Goal: Task Accomplishment & Management: Use online tool/utility

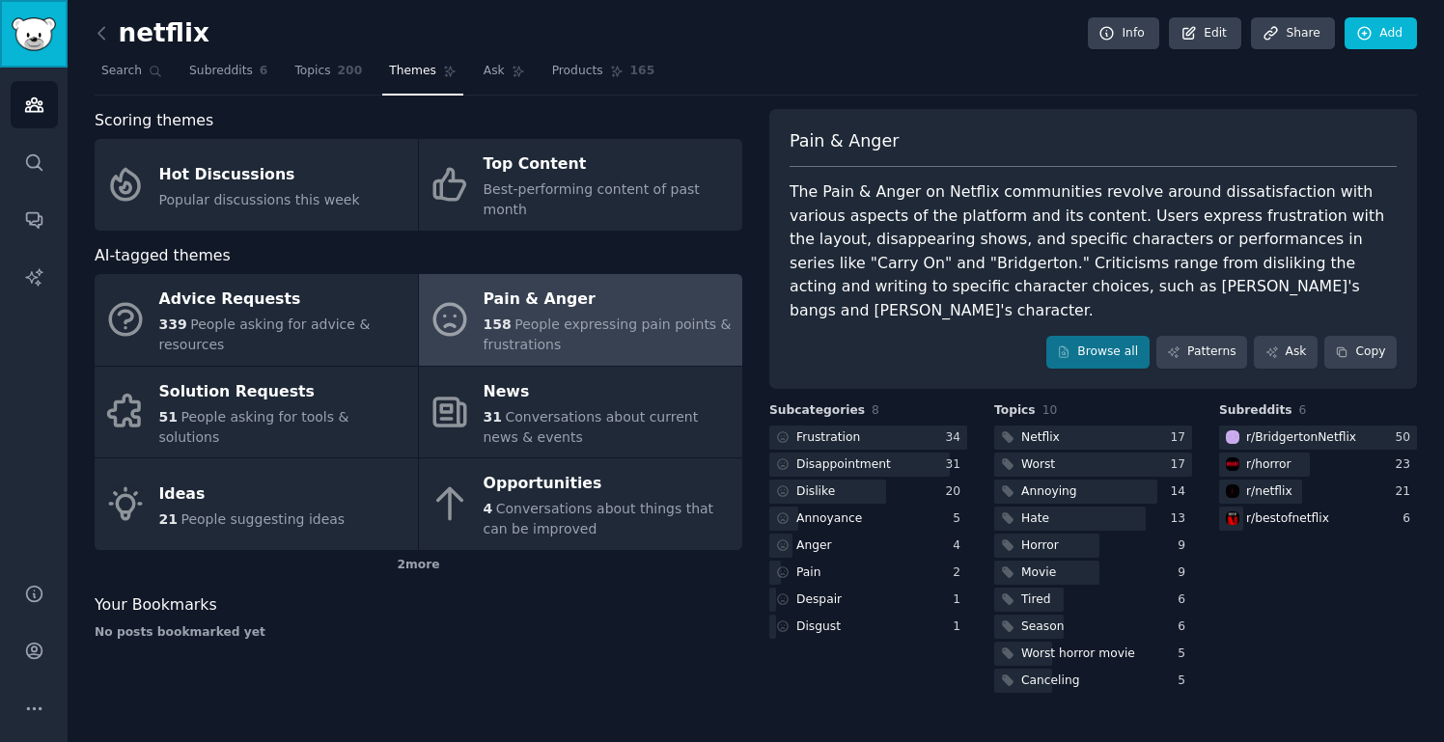
click at [49, 44] on img "Sidebar" at bounding box center [34, 34] width 44 height 34
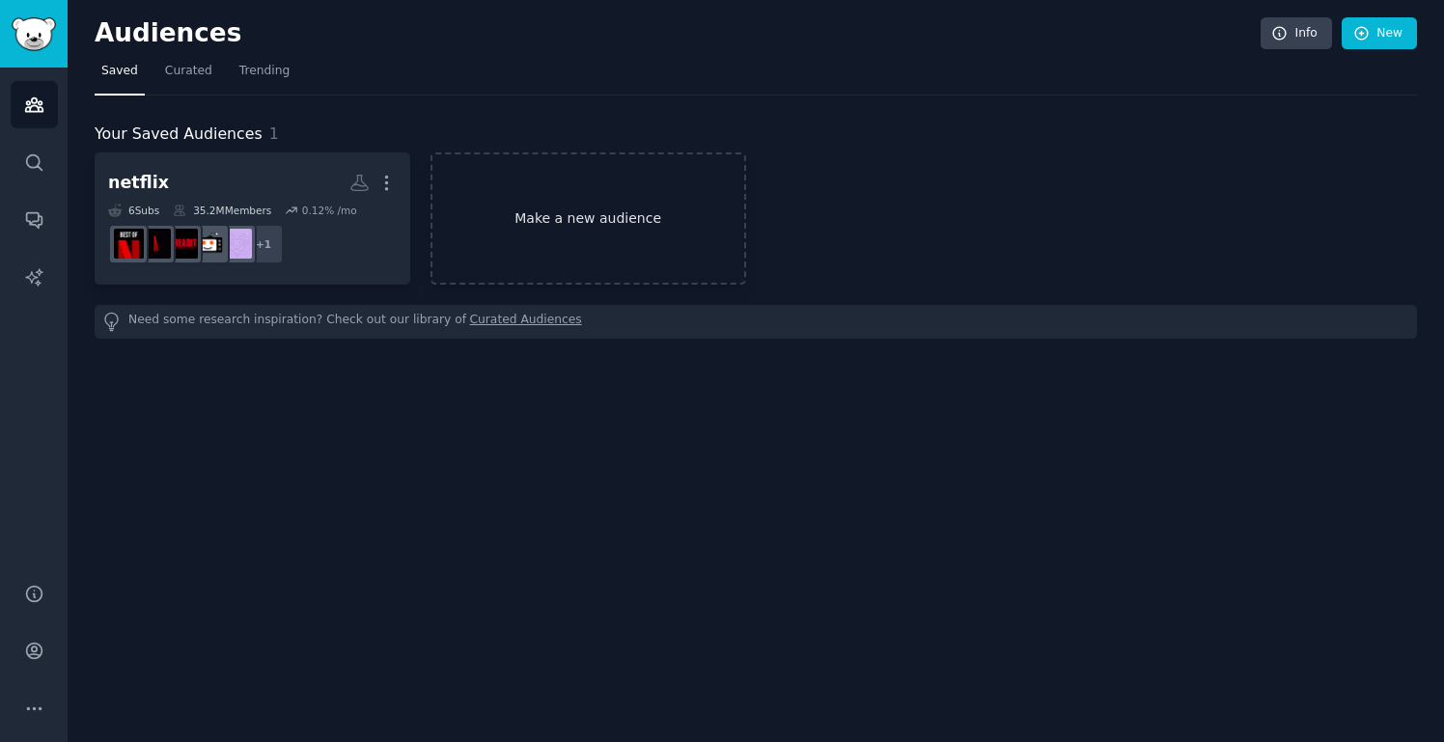
click at [568, 200] on link "Make a new audience" at bounding box center [588, 218] width 316 height 132
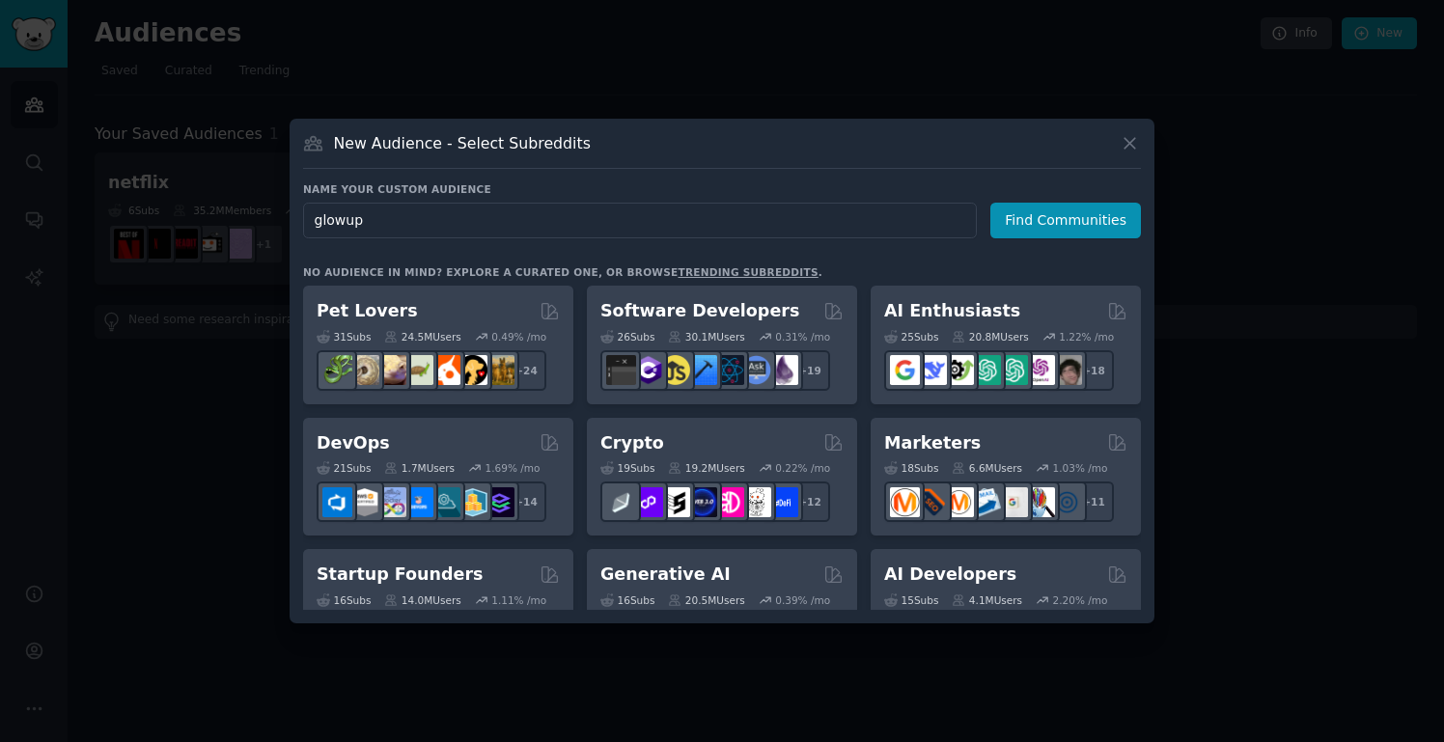
click at [652, 226] on input "glowup" at bounding box center [640, 221] width 674 height 36
type input "Young Men"
click at [1039, 225] on button "Find Communities" at bounding box center [1065, 221] width 151 height 36
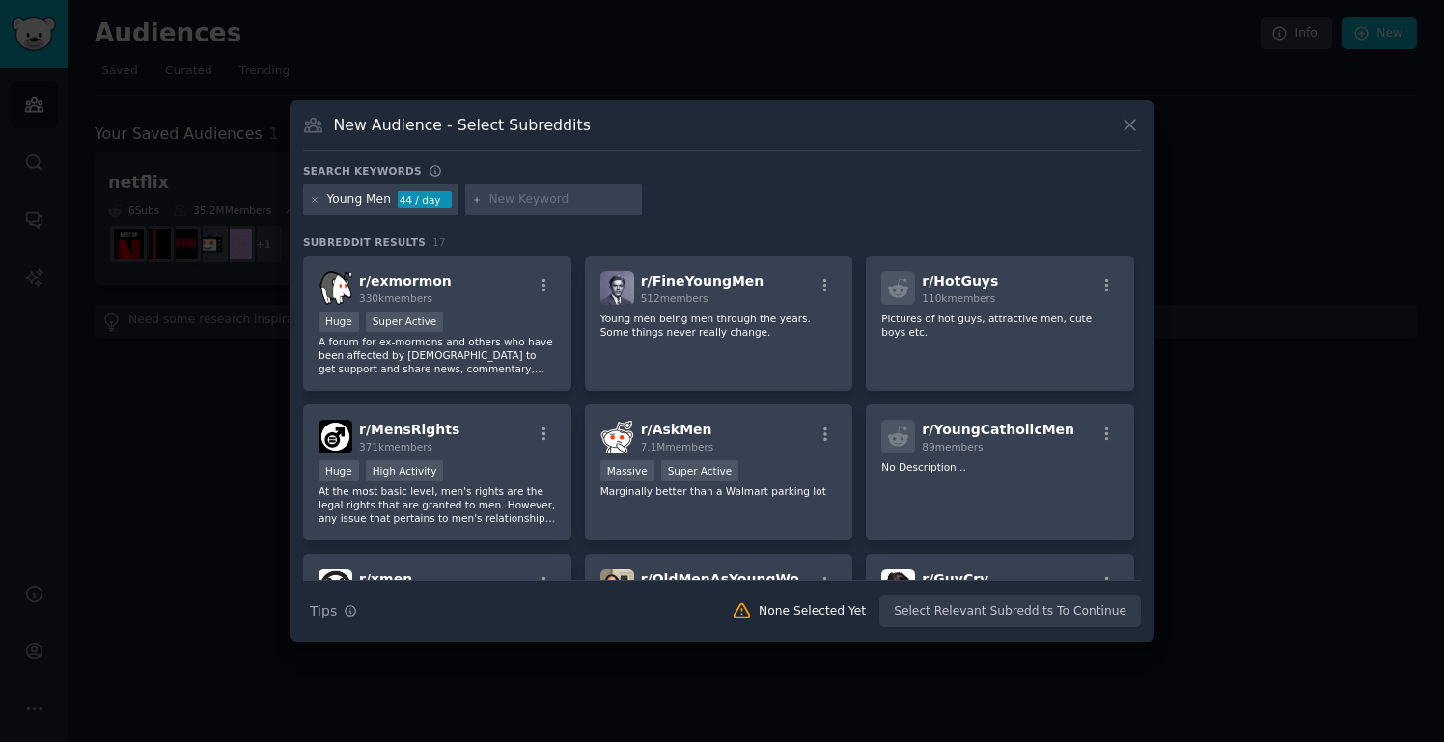
click at [963, 226] on div "Search keywords Young Men 44 / day Subreddit Results 17 r/ exmormon 330k member…" at bounding box center [722, 396] width 838 height 464
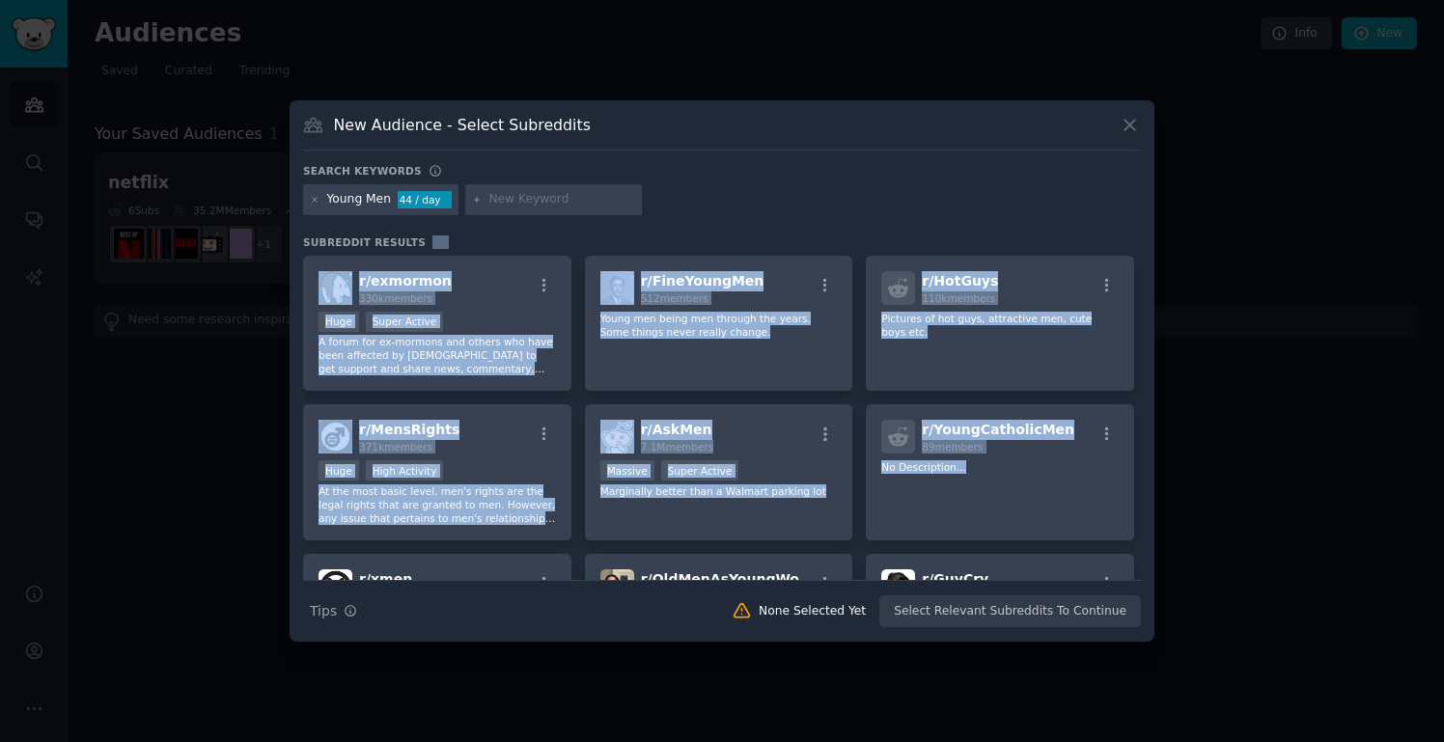
drag, startPoint x: 963, startPoint y: 226, endPoint x: 978, endPoint y: 542, distance: 316.9
click at [978, 542] on div "Search keywords Young Men 44 / day Subreddit Results 17 r/ exmormon 330k member…" at bounding box center [722, 396] width 838 height 464
